Goal: Task Accomplishment & Management: Manage account settings

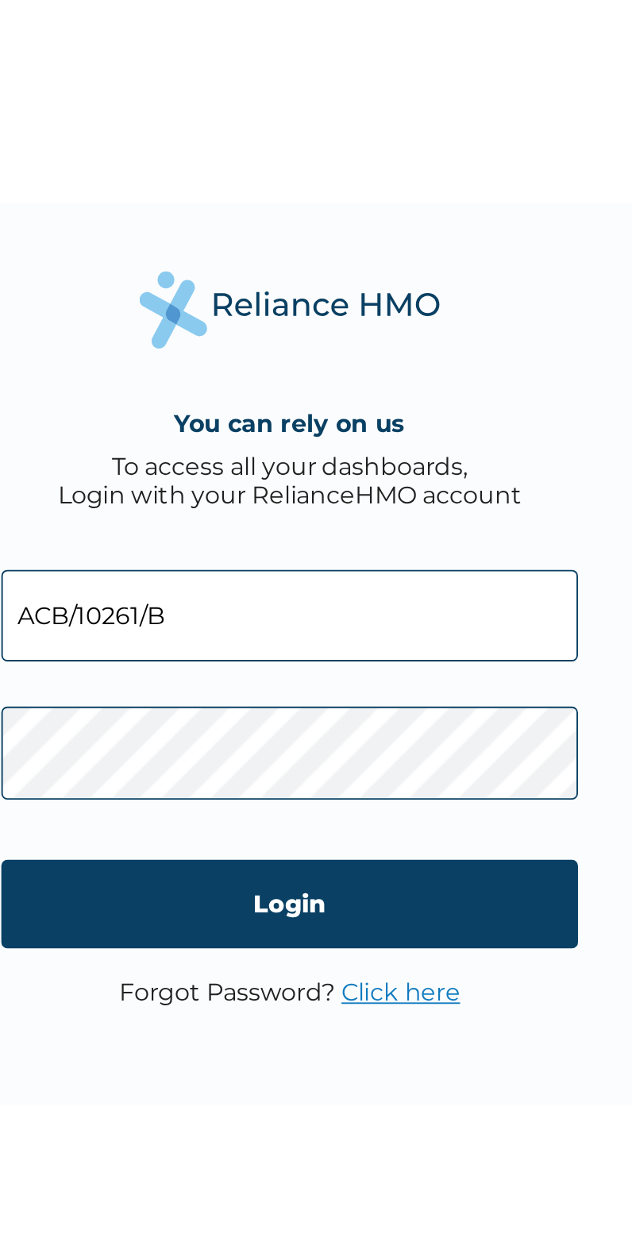
click at [345, 752] on input "Login" at bounding box center [316, 749] width 305 height 47
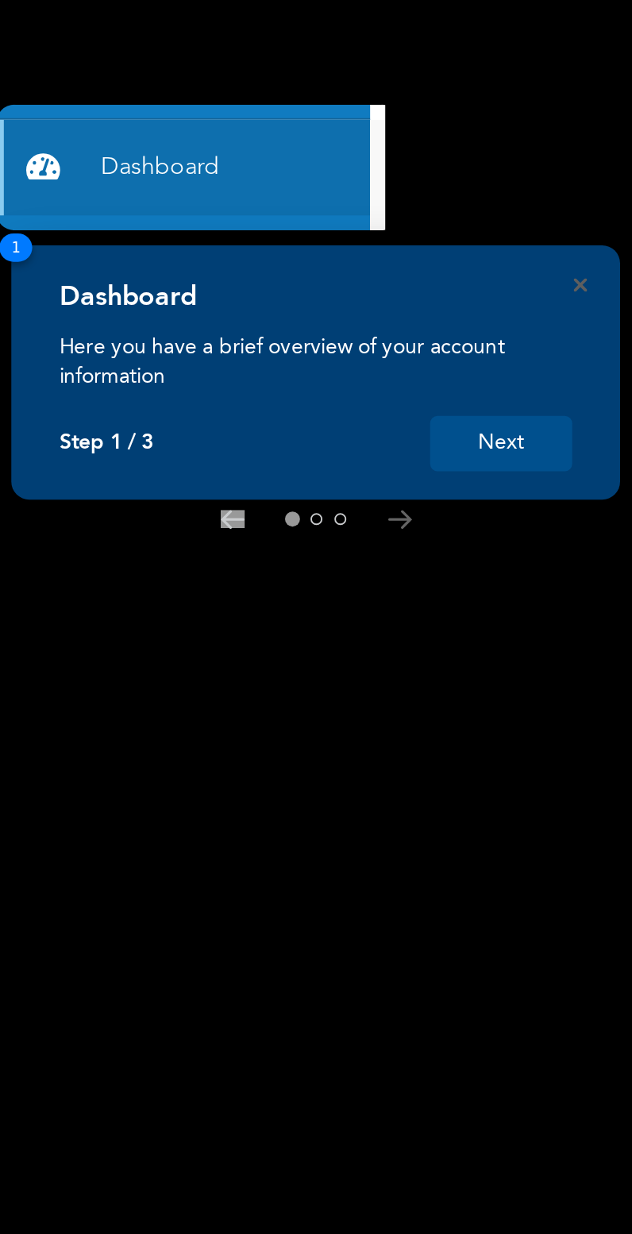
click at [266, 229] on button "Next" at bounding box center [267, 235] width 75 height 29
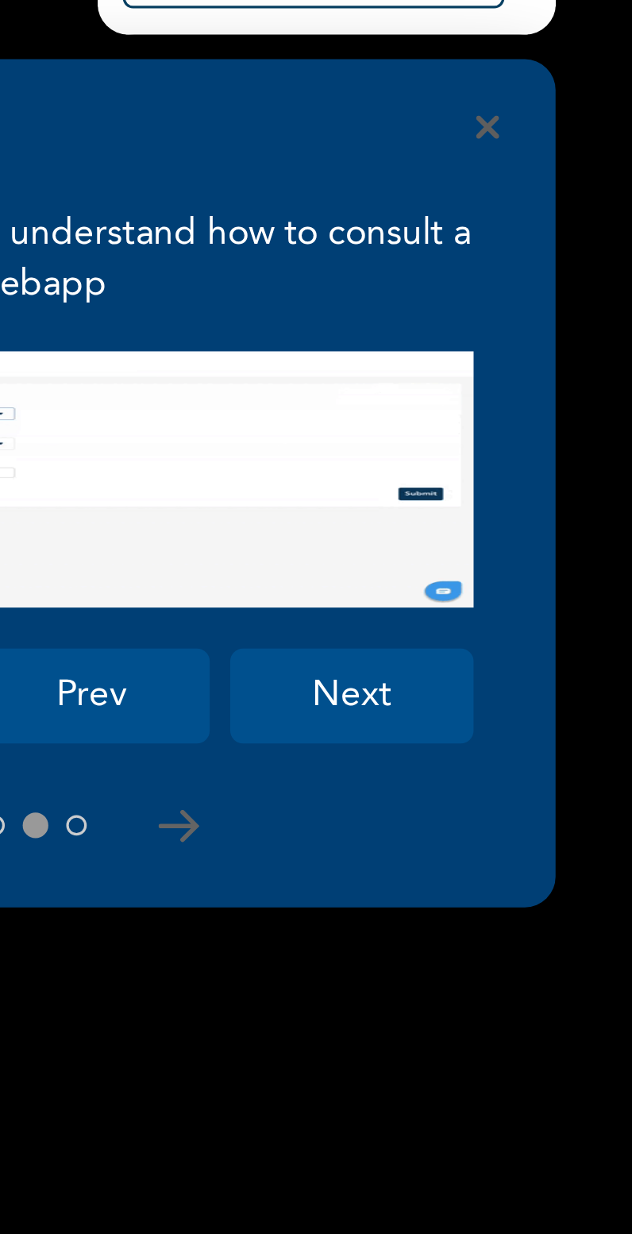
click at [554, 340] on button "Next" at bounding box center [544, 344] width 75 height 29
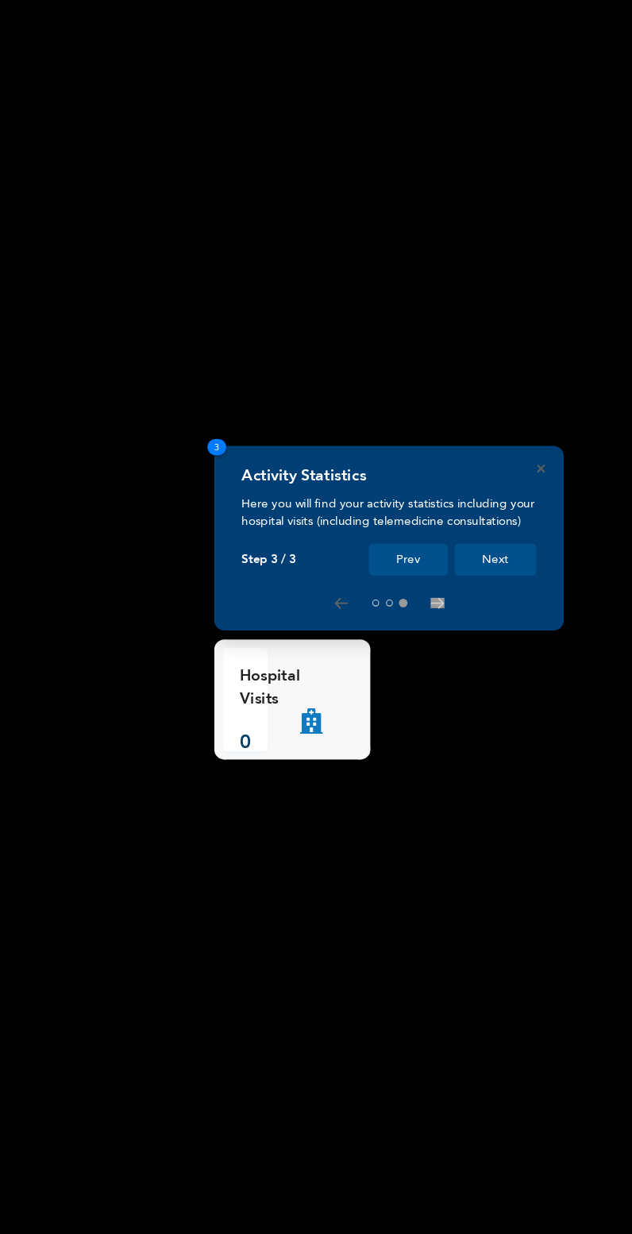
click at [472, 520] on button "Next" at bounding box center [466, 517] width 75 height 29
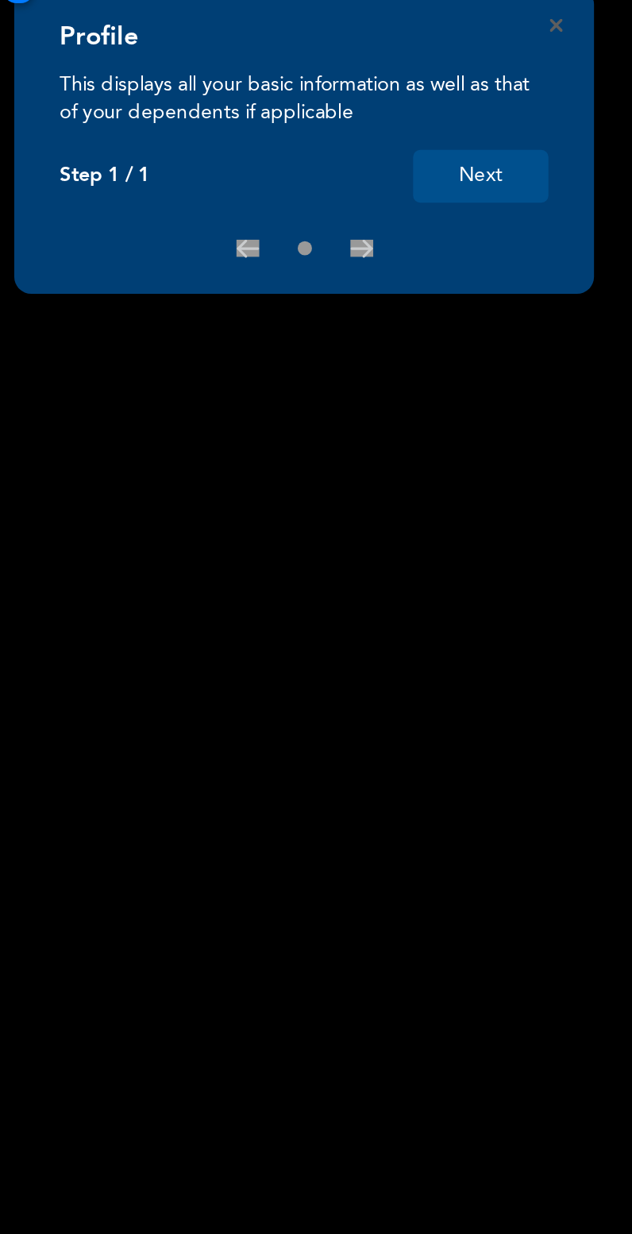
click at [275, 395] on button "Next" at bounding box center [267, 387] width 75 height 29
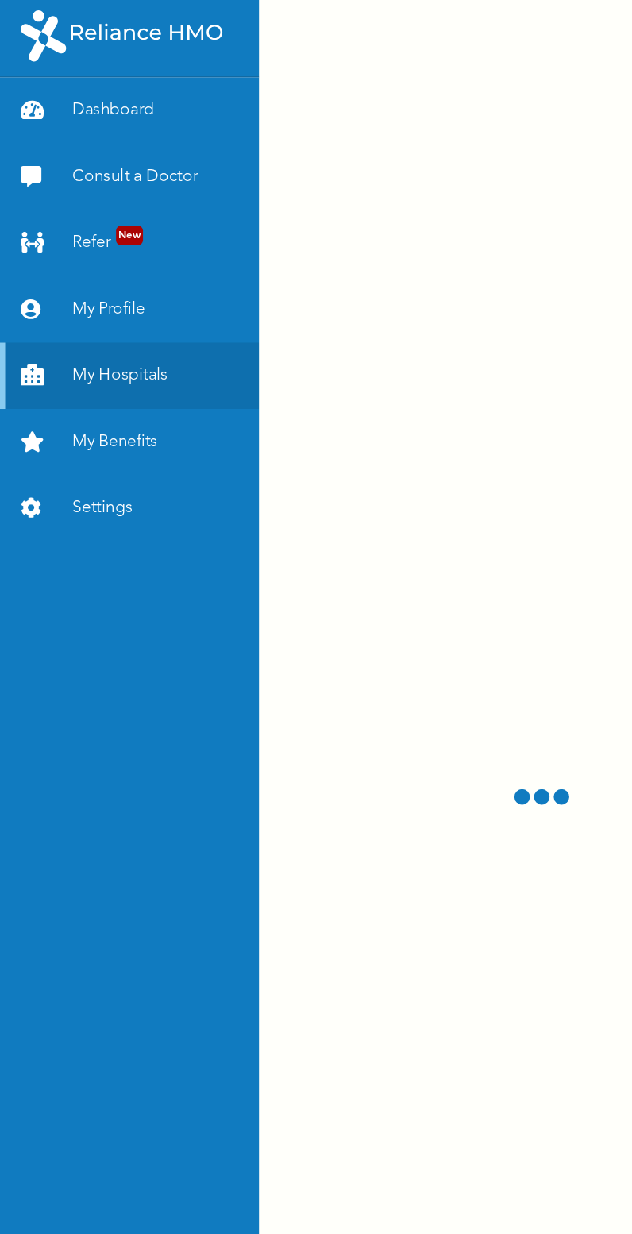
click at [79, 79] on link "Dashboard" at bounding box center [99, 89] width 198 height 51
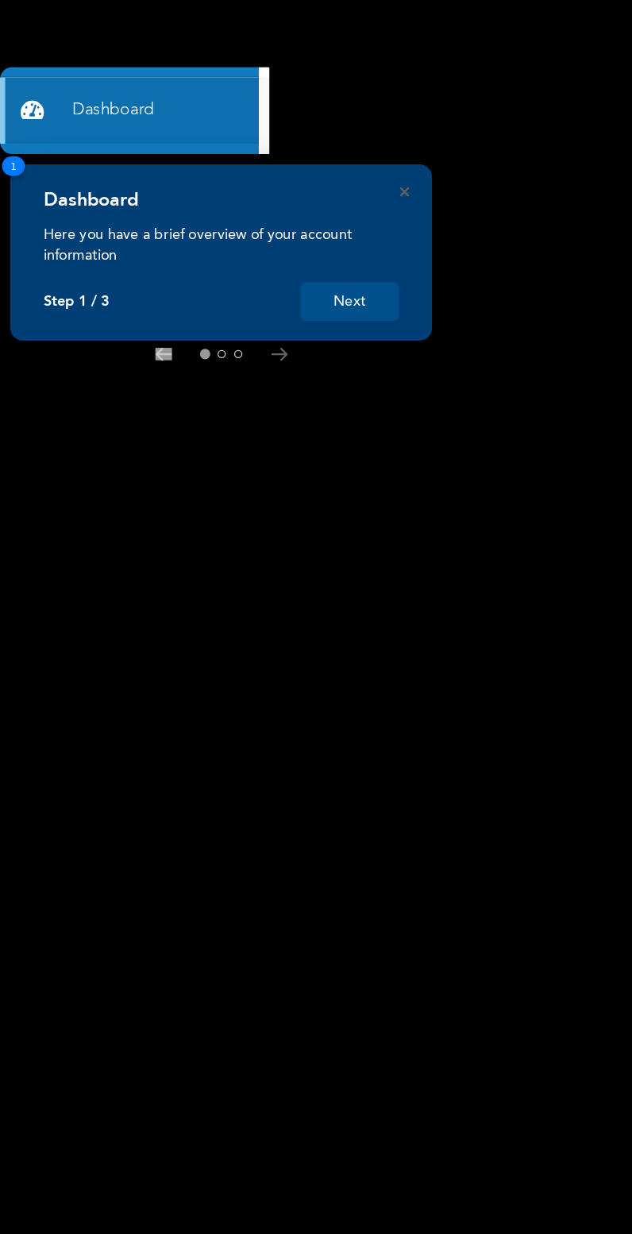
click at [264, 222] on button "Next" at bounding box center [267, 235] width 75 height 29
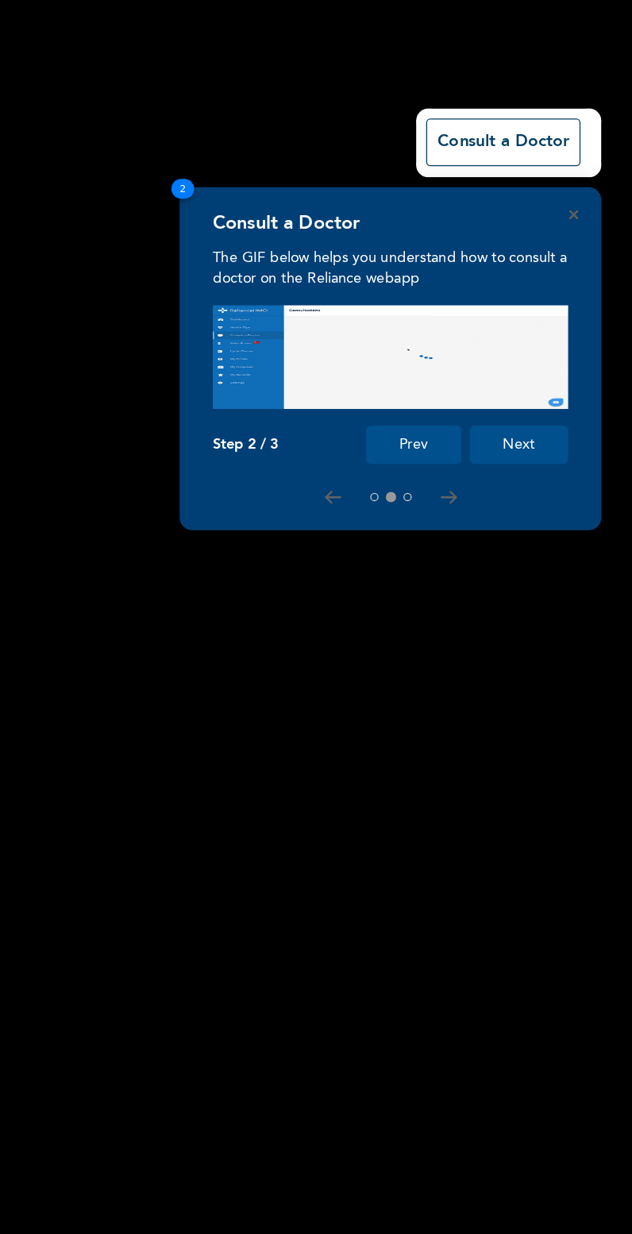
click at [553, 350] on button "Next" at bounding box center [544, 344] width 75 height 29
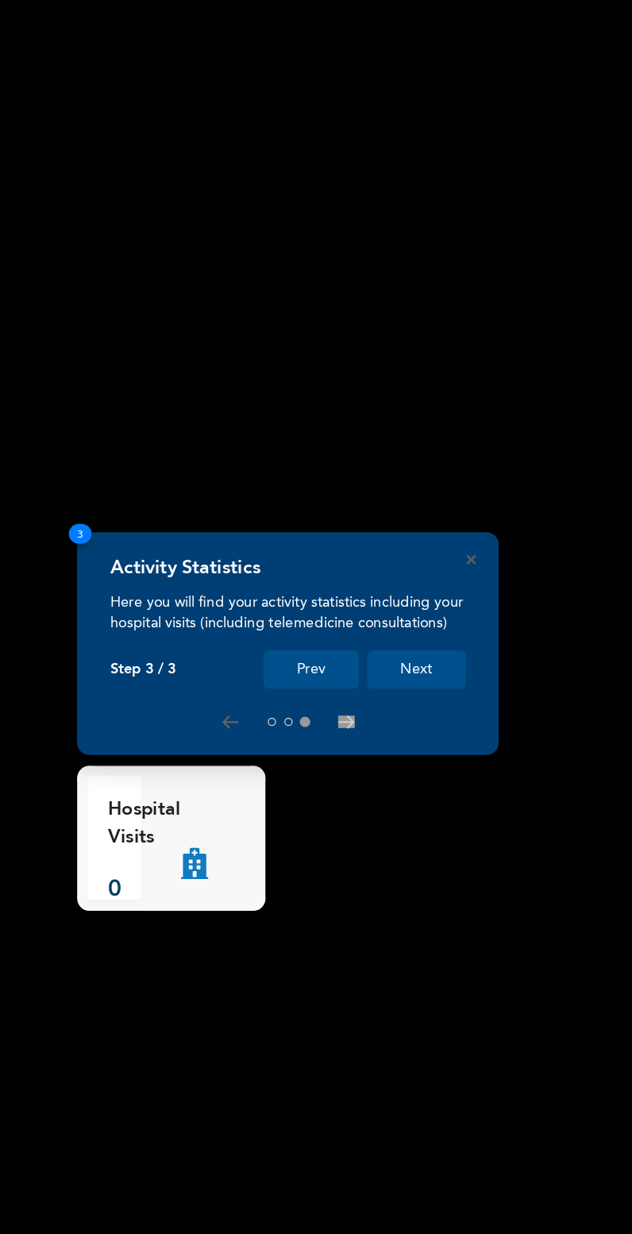
click at [474, 526] on button "Next" at bounding box center [466, 517] width 75 height 29
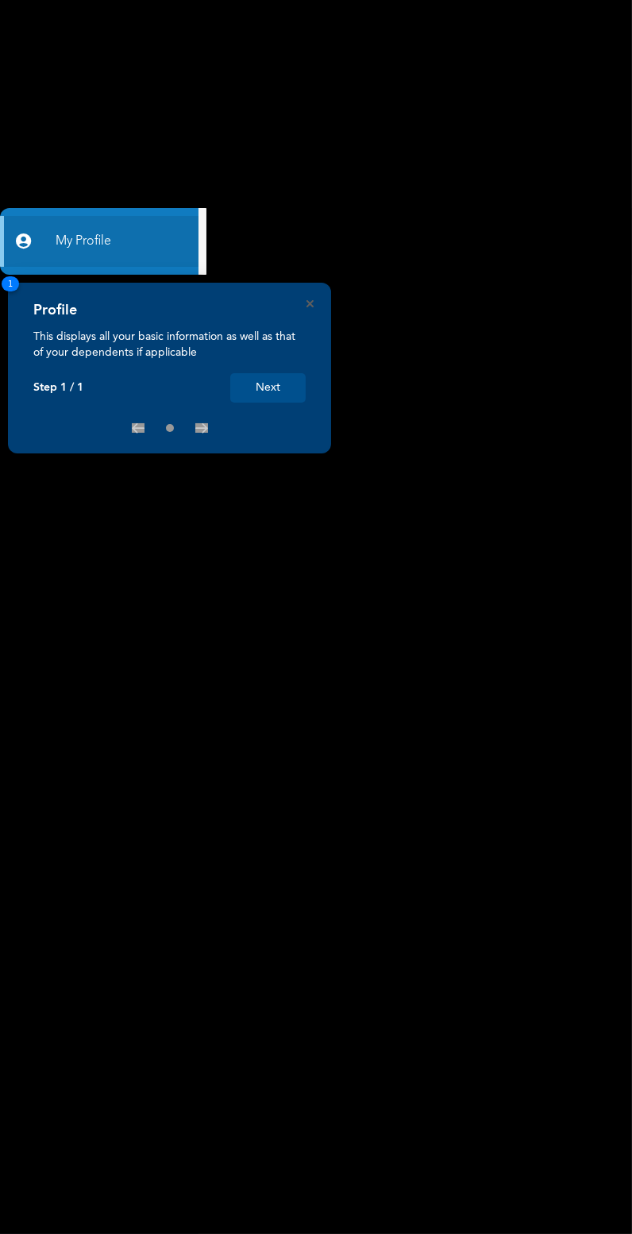
click at [289, 396] on button "Next" at bounding box center [267, 387] width 75 height 29
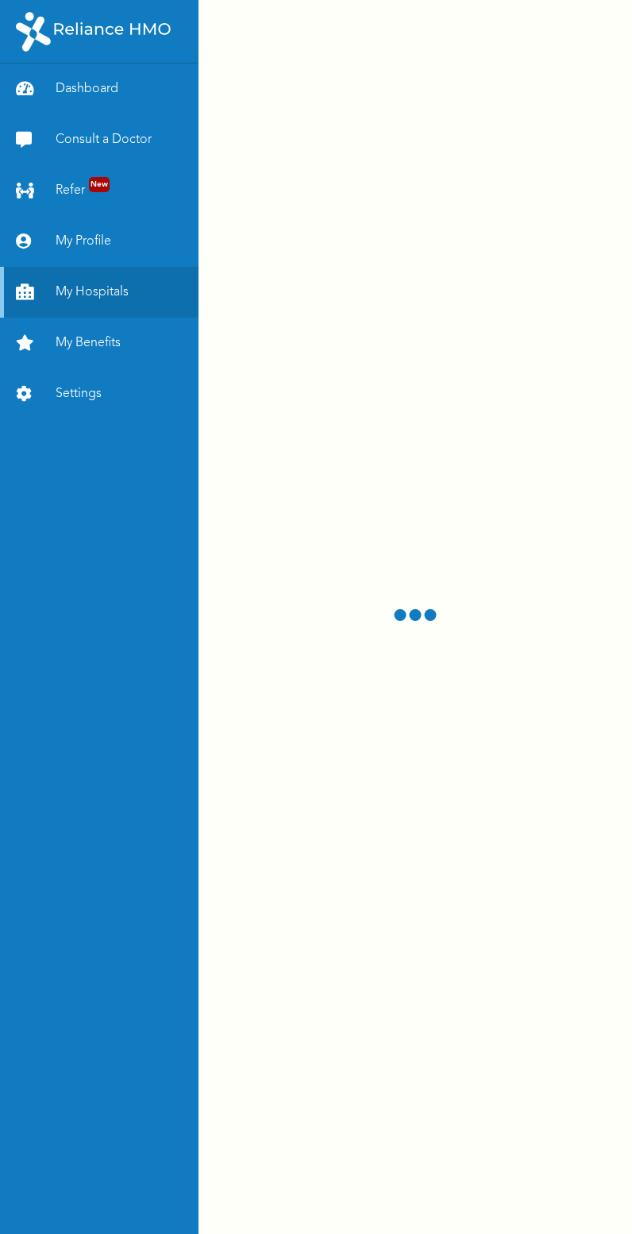
click at [101, 244] on link "My Profile" at bounding box center [99, 241] width 198 height 51
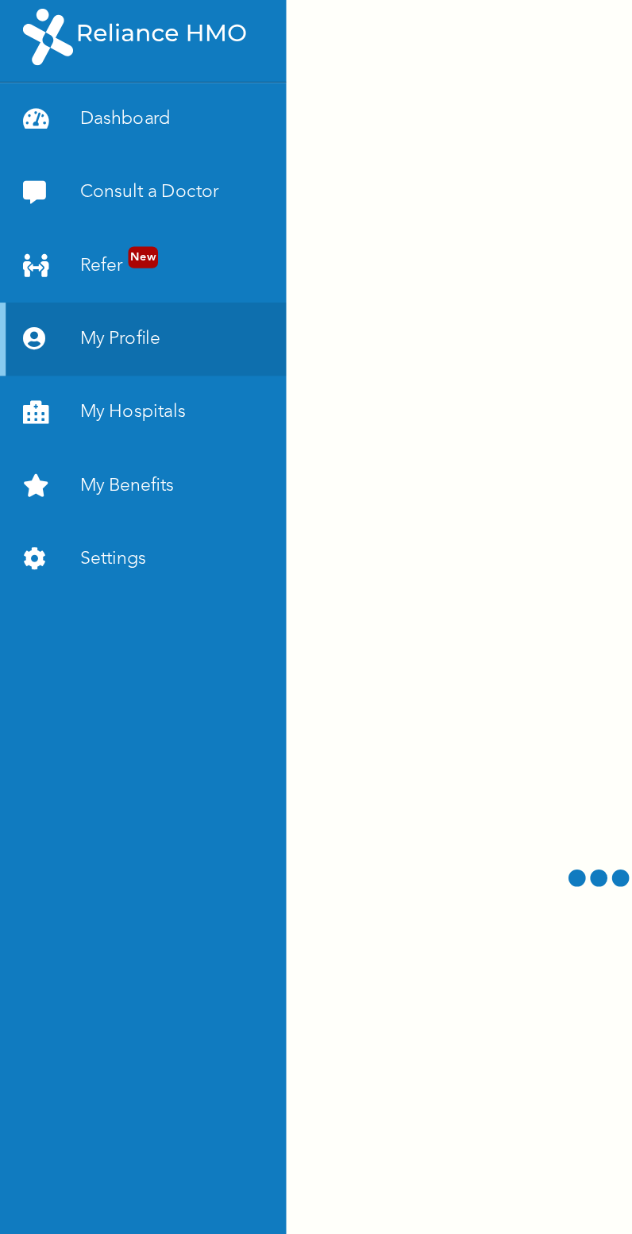
click at [103, 238] on link "My Profile" at bounding box center [99, 241] width 198 height 51
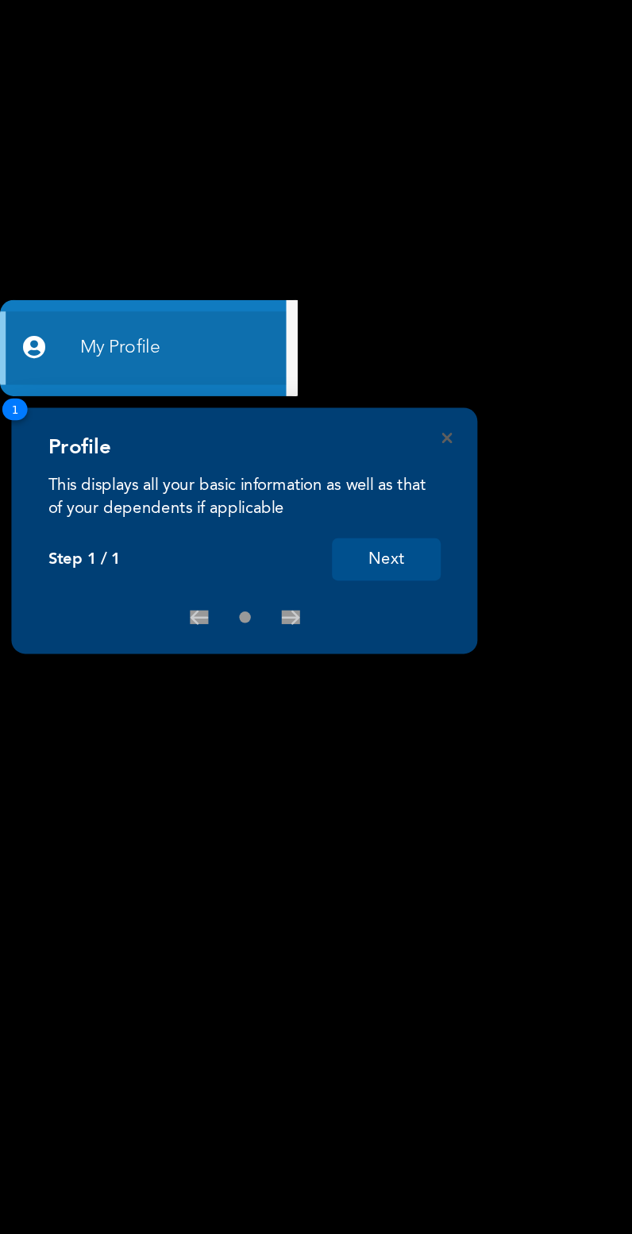
click at [114, 252] on link "My Profile" at bounding box center [99, 241] width 198 height 51
click at [37, 226] on link "My Profile" at bounding box center [99, 241] width 198 height 51
click at [73, 241] on link "My Profile" at bounding box center [99, 241] width 198 height 51
click at [271, 396] on button "Next" at bounding box center [267, 387] width 75 height 29
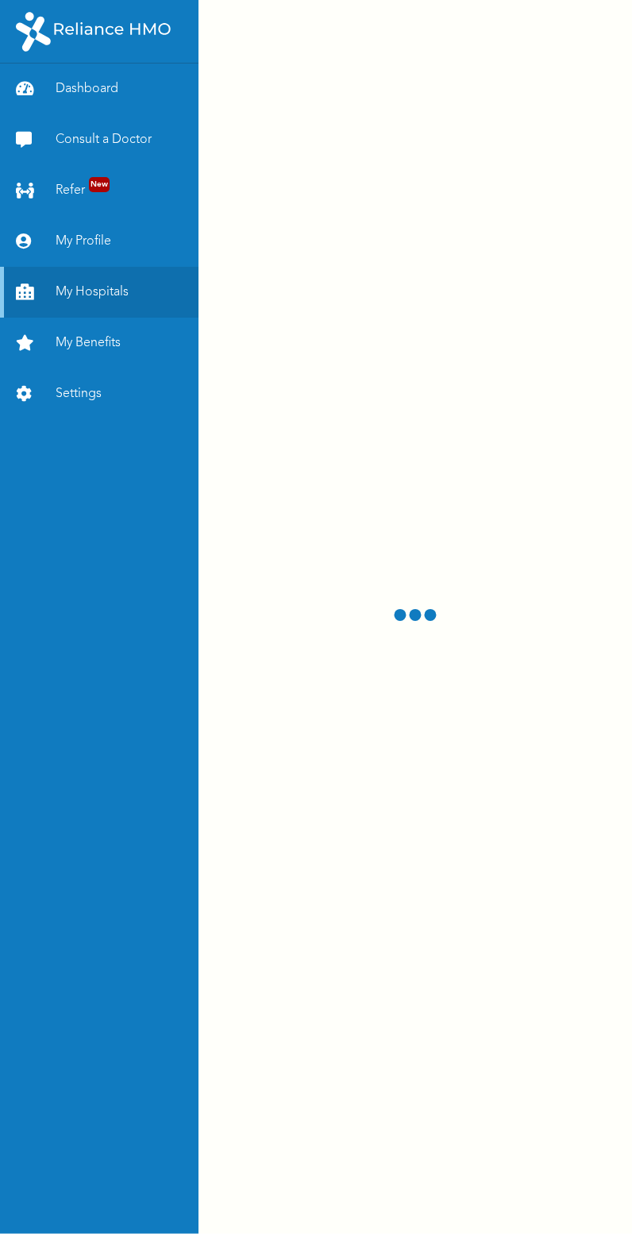
click at [89, 246] on link "My Profile" at bounding box center [99, 241] width 198 height 51
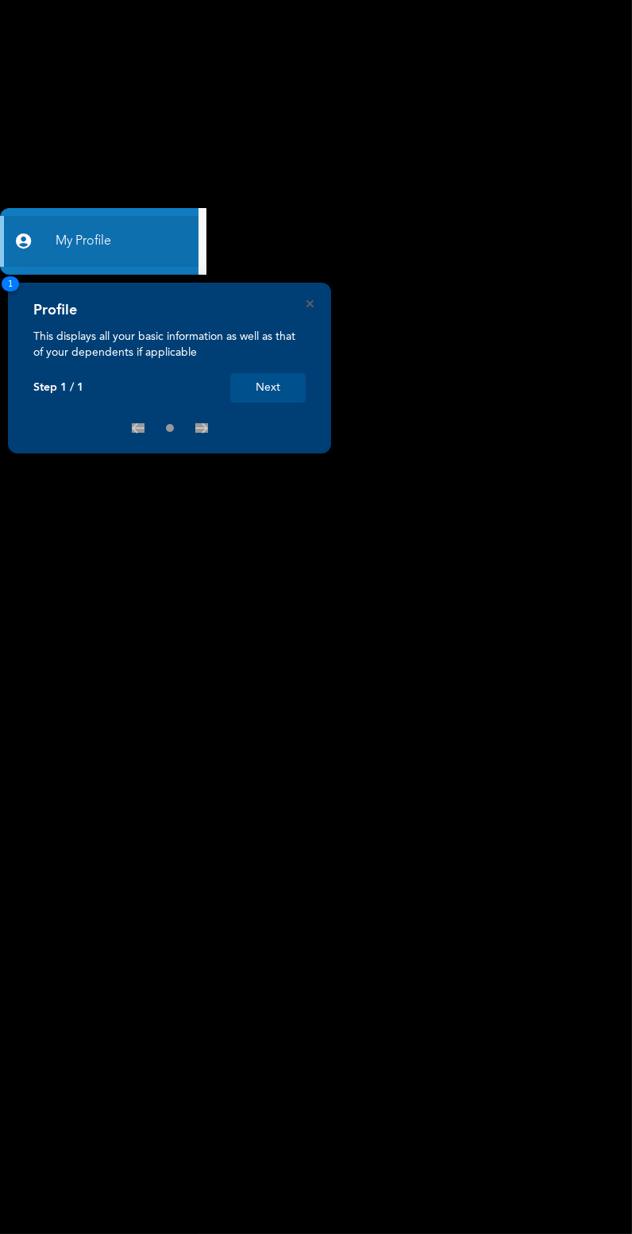
click at [273, 388] on button "Next" at bounding box center [267, 387] width 75 height 29
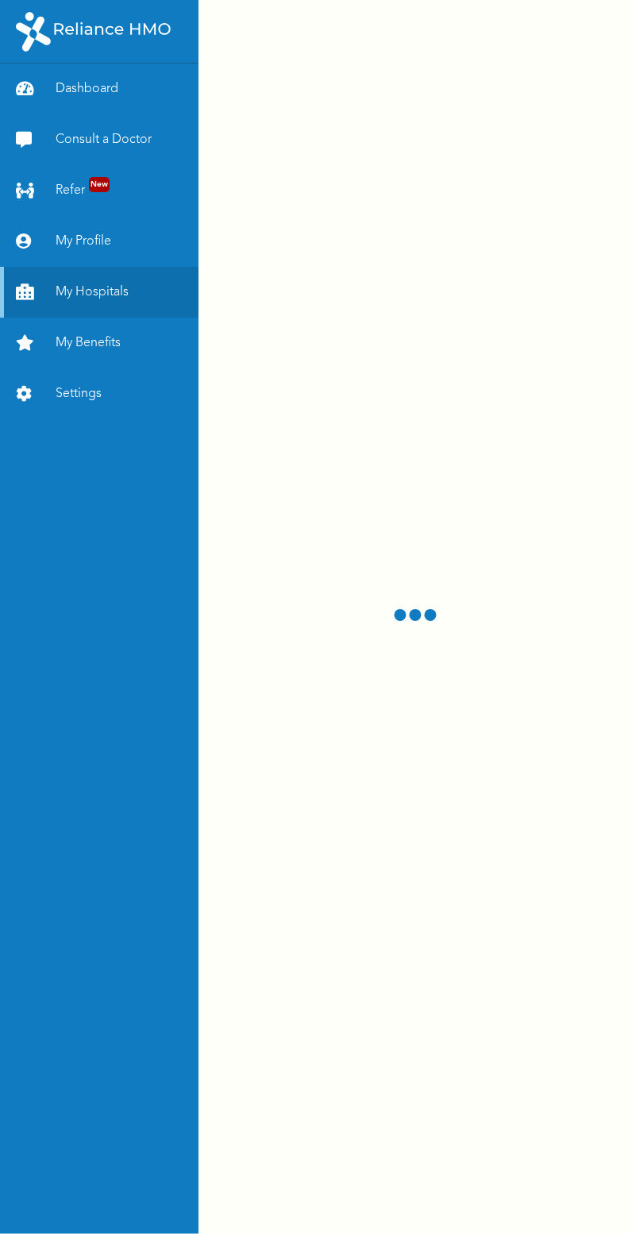
click at [81, 225] on link "My Profile" at bounding box center [99, 241] width 198 height 51
